Goal: Browse casually

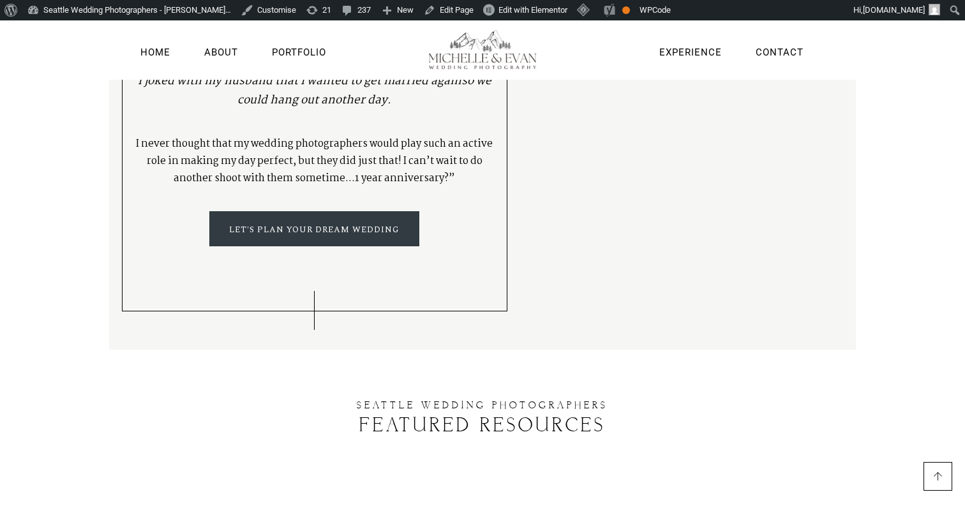
scroll to position [3755, 0]
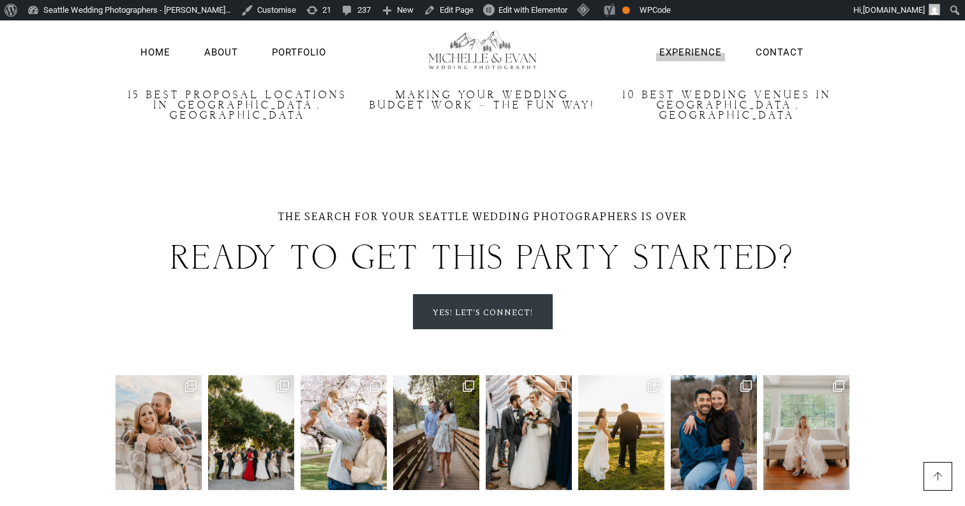
click at [706, 54] on link "Experience" at bounding box center [690, 53] width 69 height 17
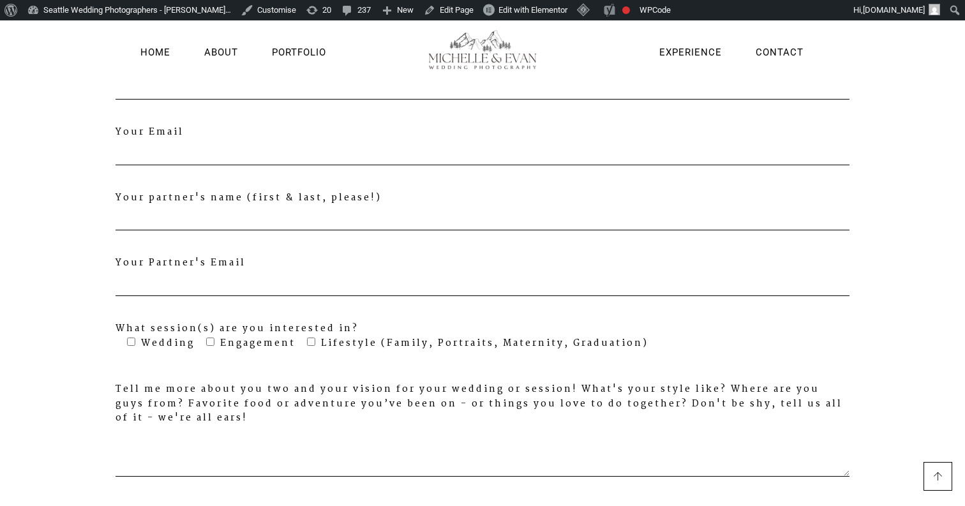
scroll to position [3774, 0]
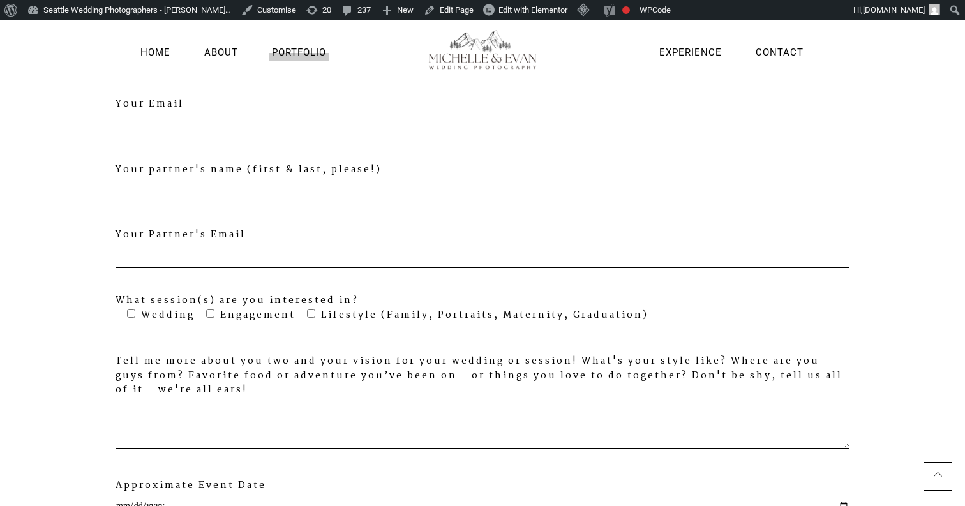
click at [285, 58] on link "Portfolio" at bounding box center [299, 53] width 61 height 17
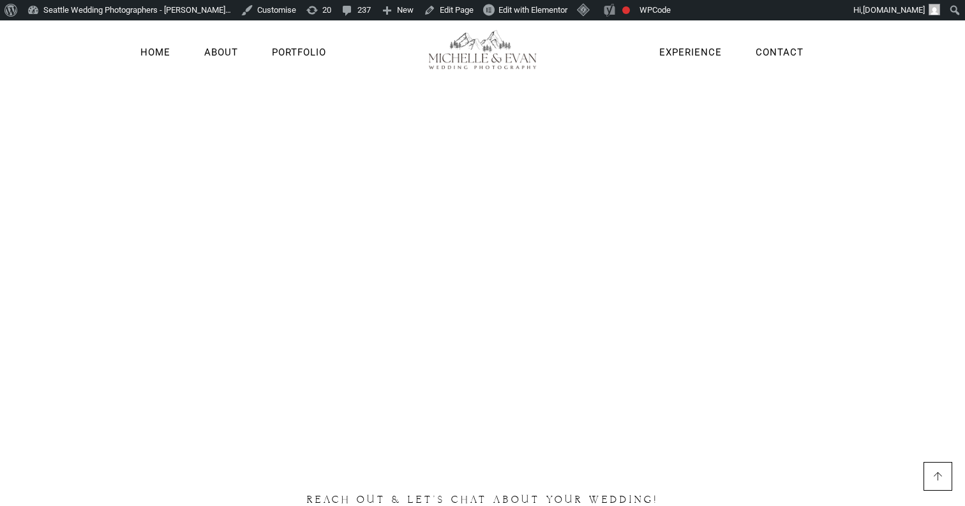
scroll to position [2649, 0]
